Goal: Information Seeking & Learning: Learn about a topic

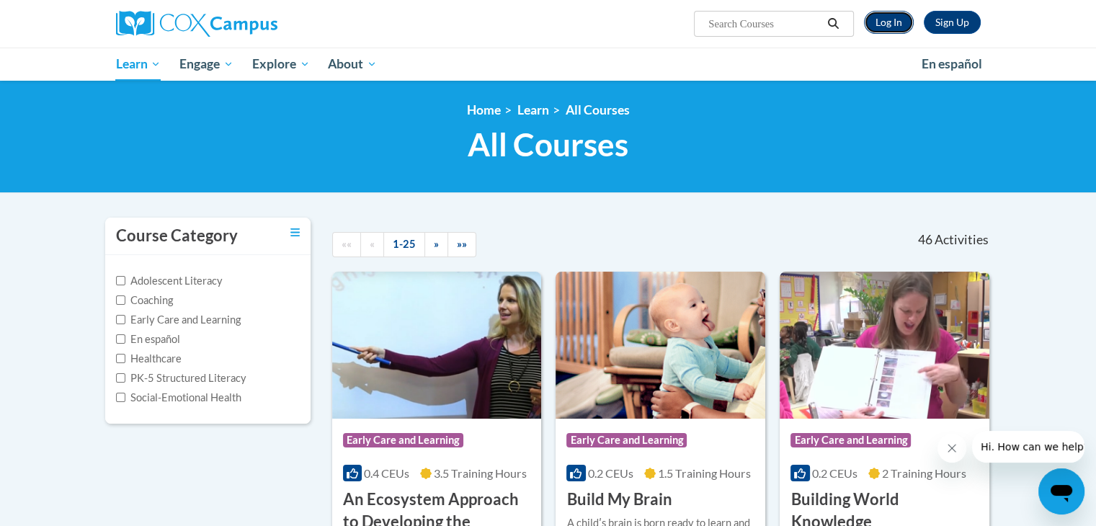
click at [882, 25] on link "Log In" at bounding box center [889, 22] width 50 height 23
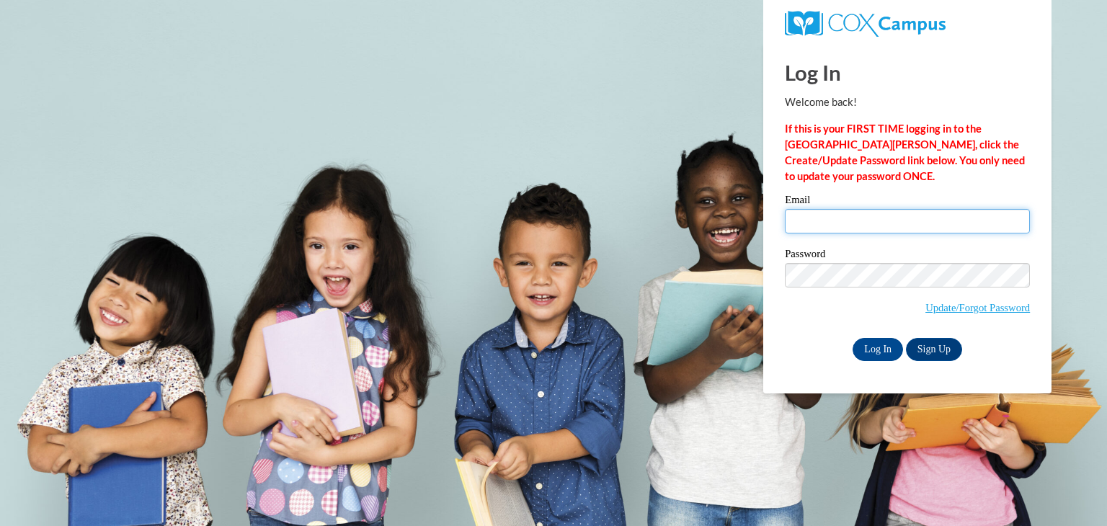
click at [840, 218] on input "Email" at bounding box center [907, 221] width 245 height 25
type input "gmartinez97@ivytech.edu"
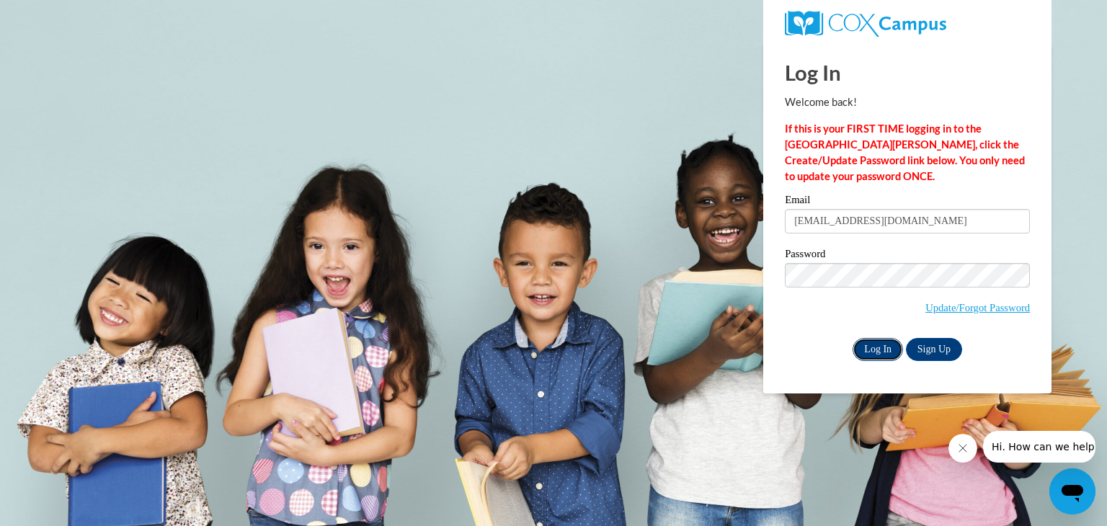
click at [869, 353] on input "Log In" at bounding box center [878, 349] width 50 height 23
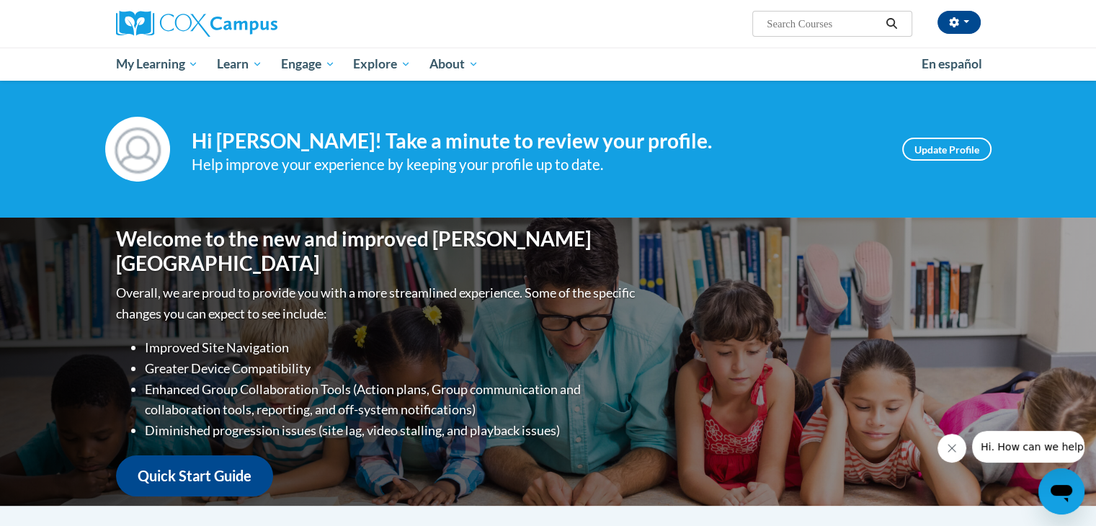
click at [796, 22] on input "Search..." at bounding box center [822, 23] width 115 height 17
type input "reading fluency"
click at [889, 23] on icon "Search" at bounding box center [891, 23] width 13 height 11
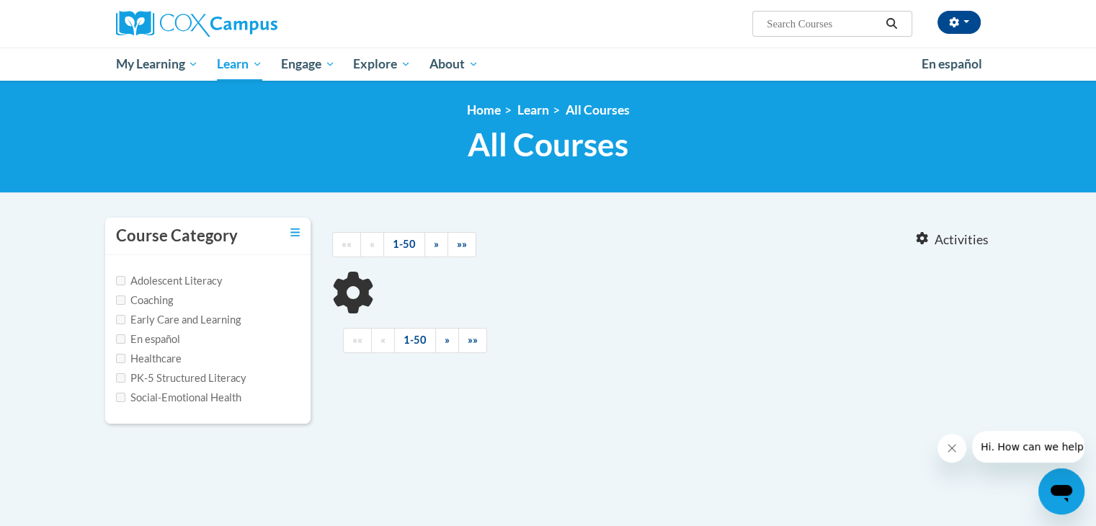
type input "reading fluency"
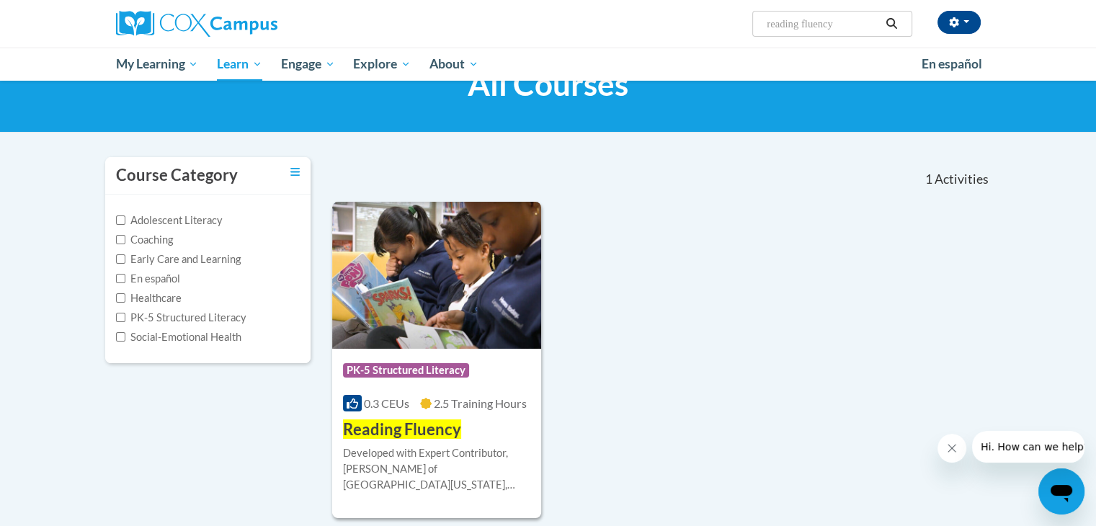
scroll to position [144, 0]
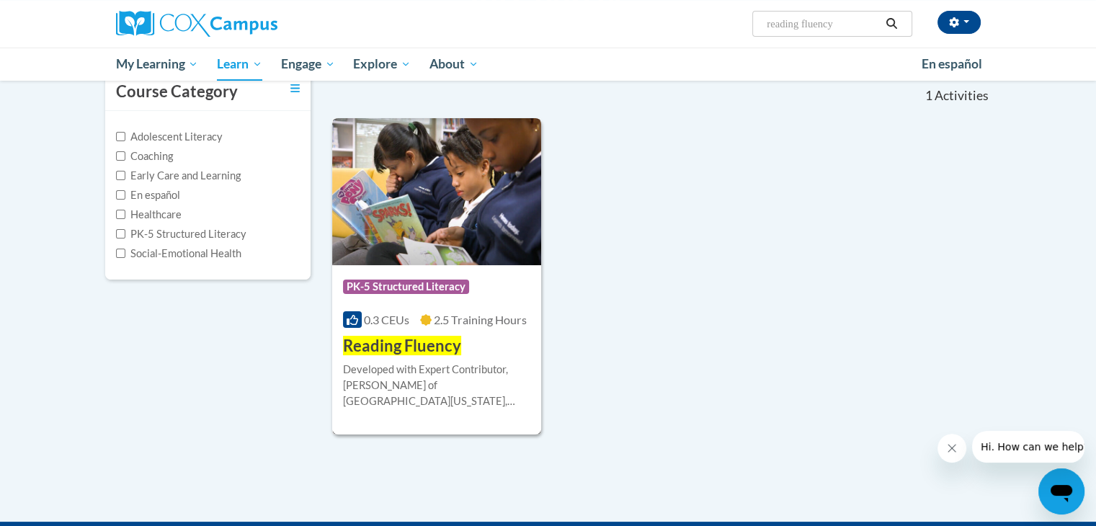
click at [430, 350] on span "Reading Fluency" at bounding box center [402, 345] width 118 height 19
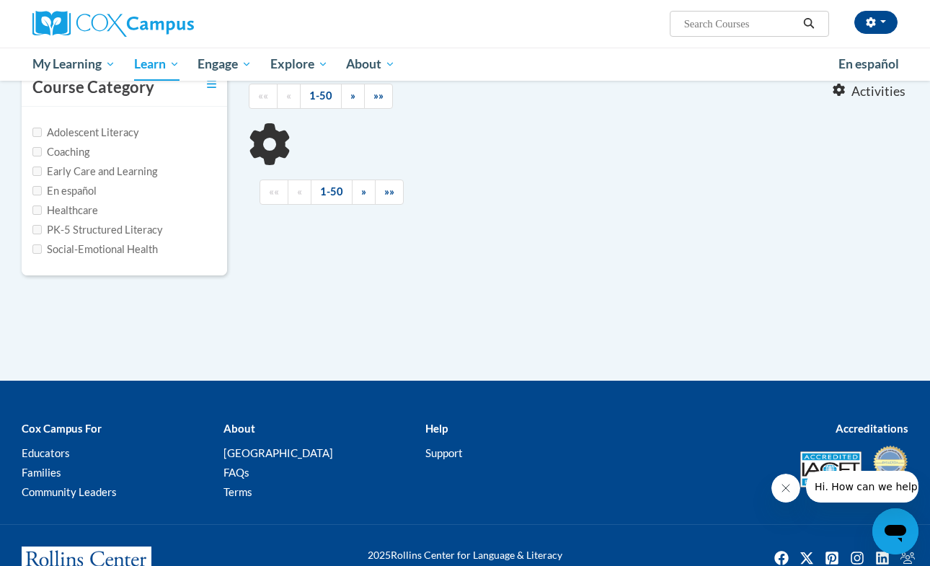
type input "reading fluency"
